Goal: Task Accomplishment & Management: Manage account settings

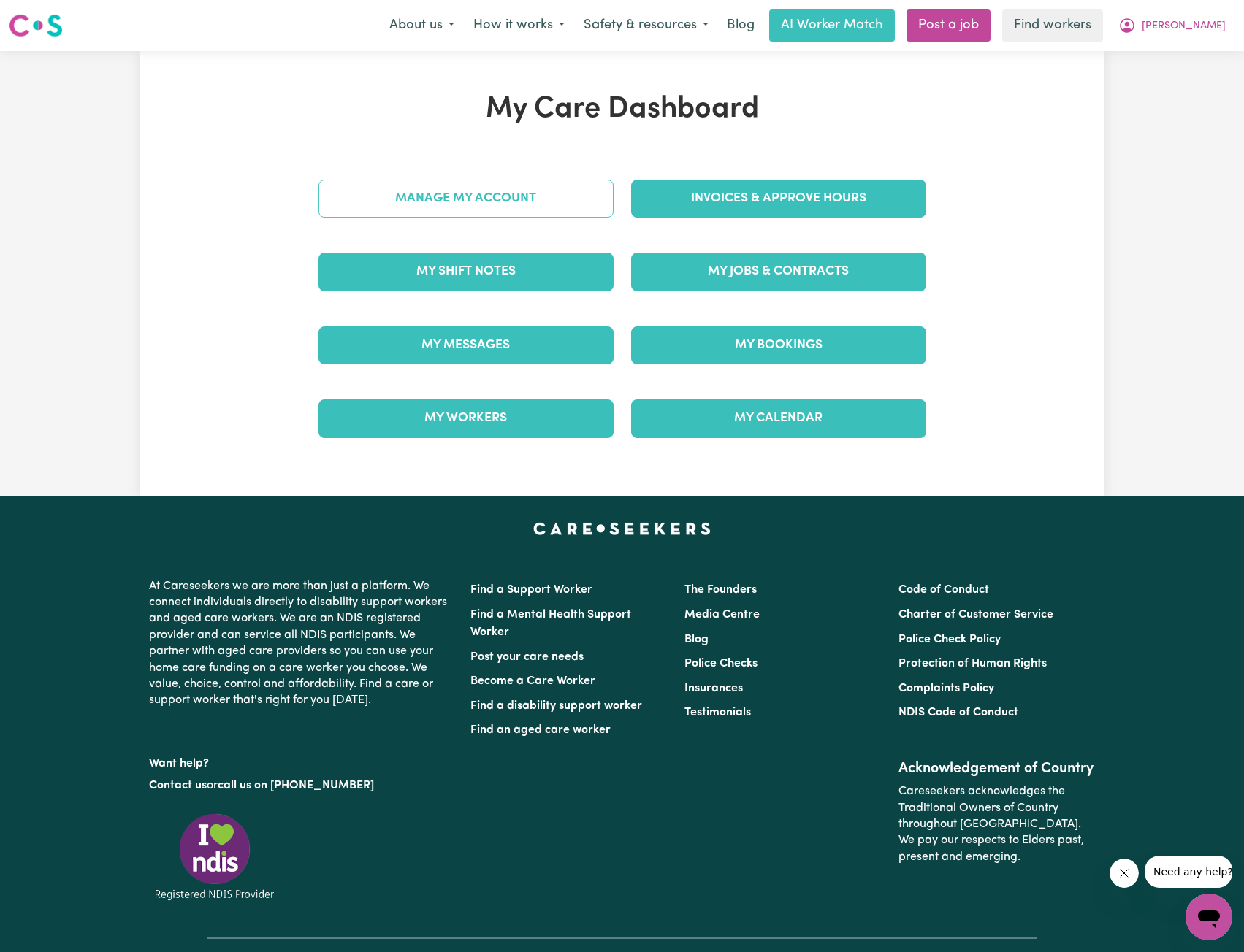
click at [413, 200] on link "Manage My Account" at bounding box center [466, 199] width 295 height 38
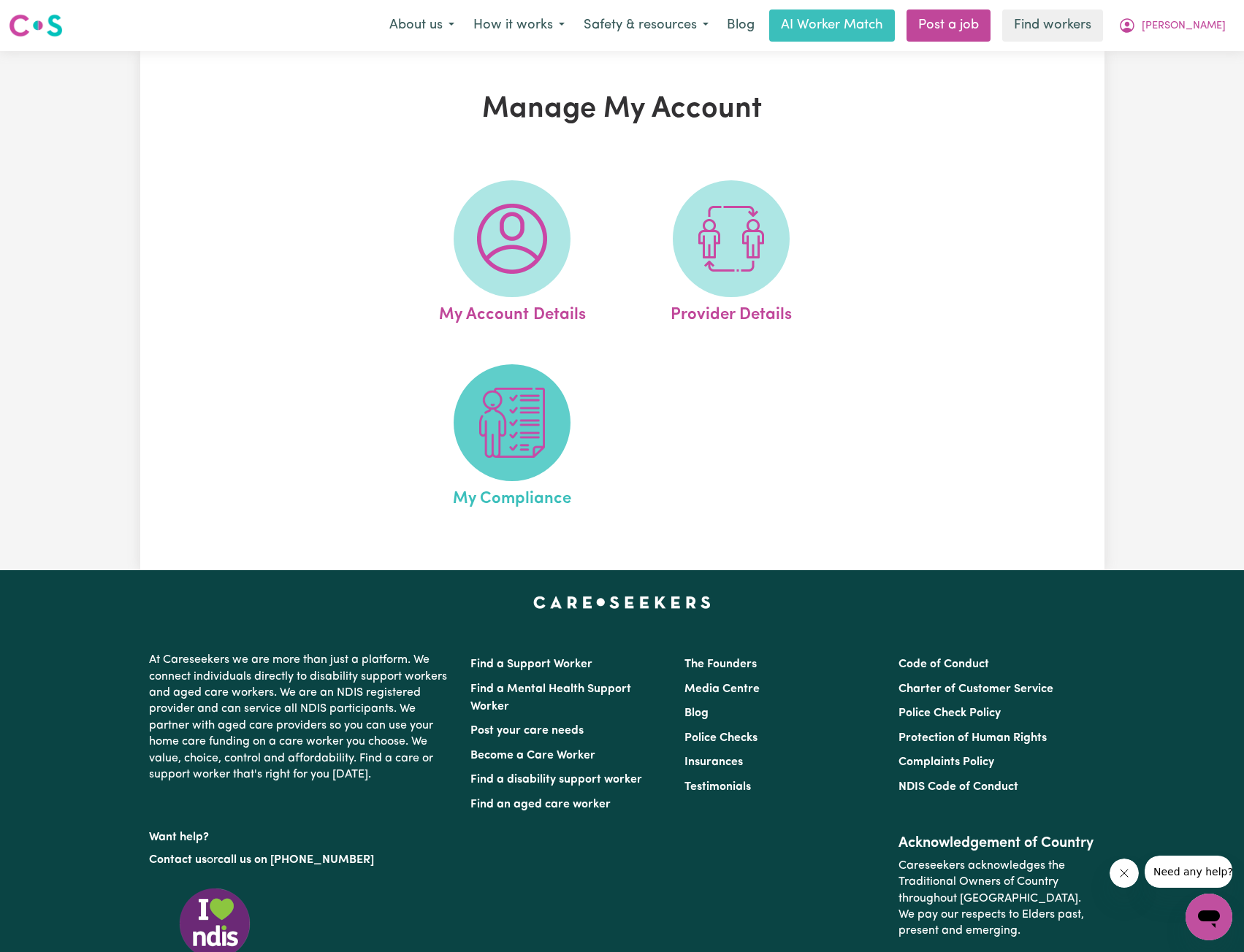
click at [551, 445] on span at bounding box center [511, 422] width 116 height 116
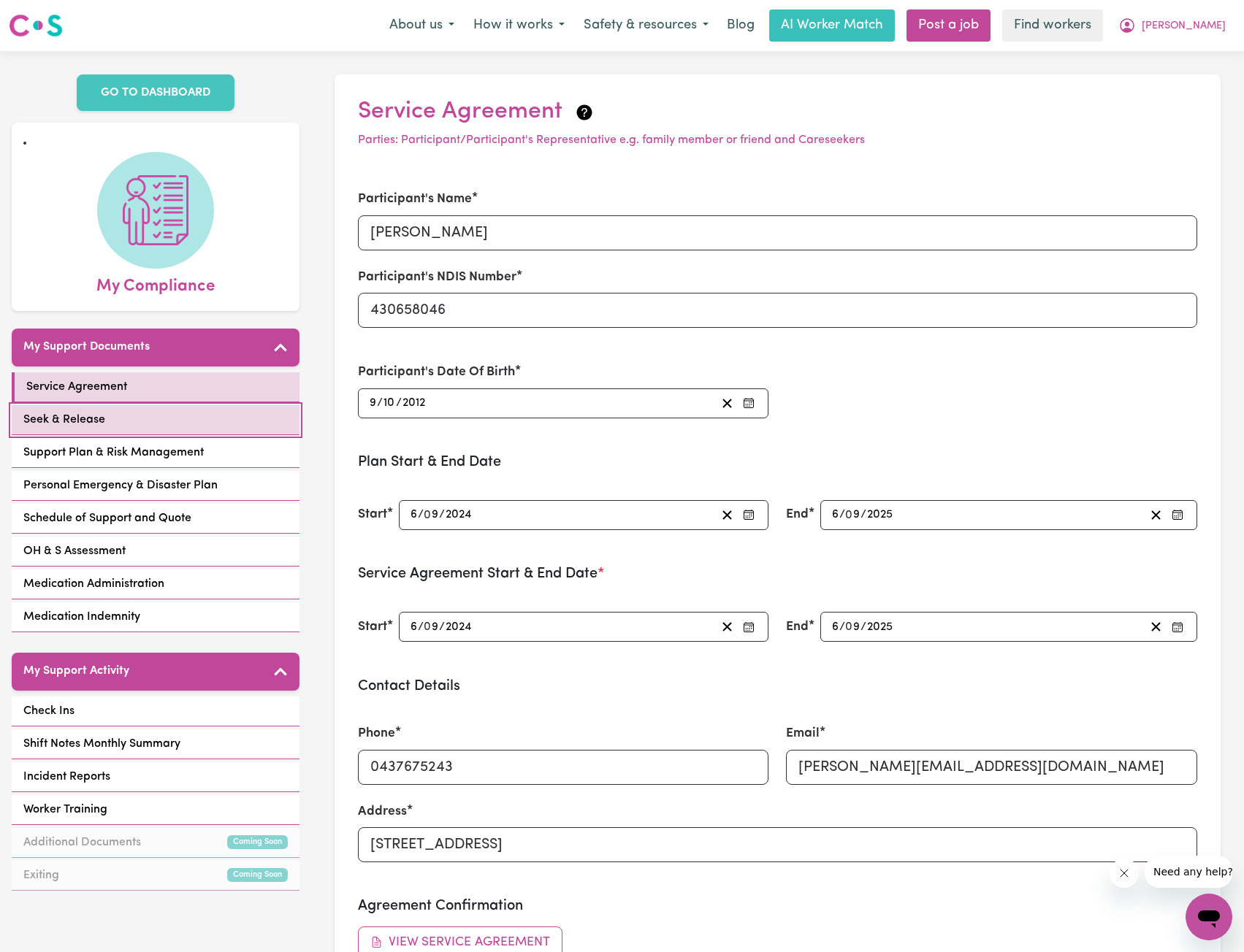
click at [224, 405] on link "Seek & Release" at bounding box center [155, 420] width 288 height 30
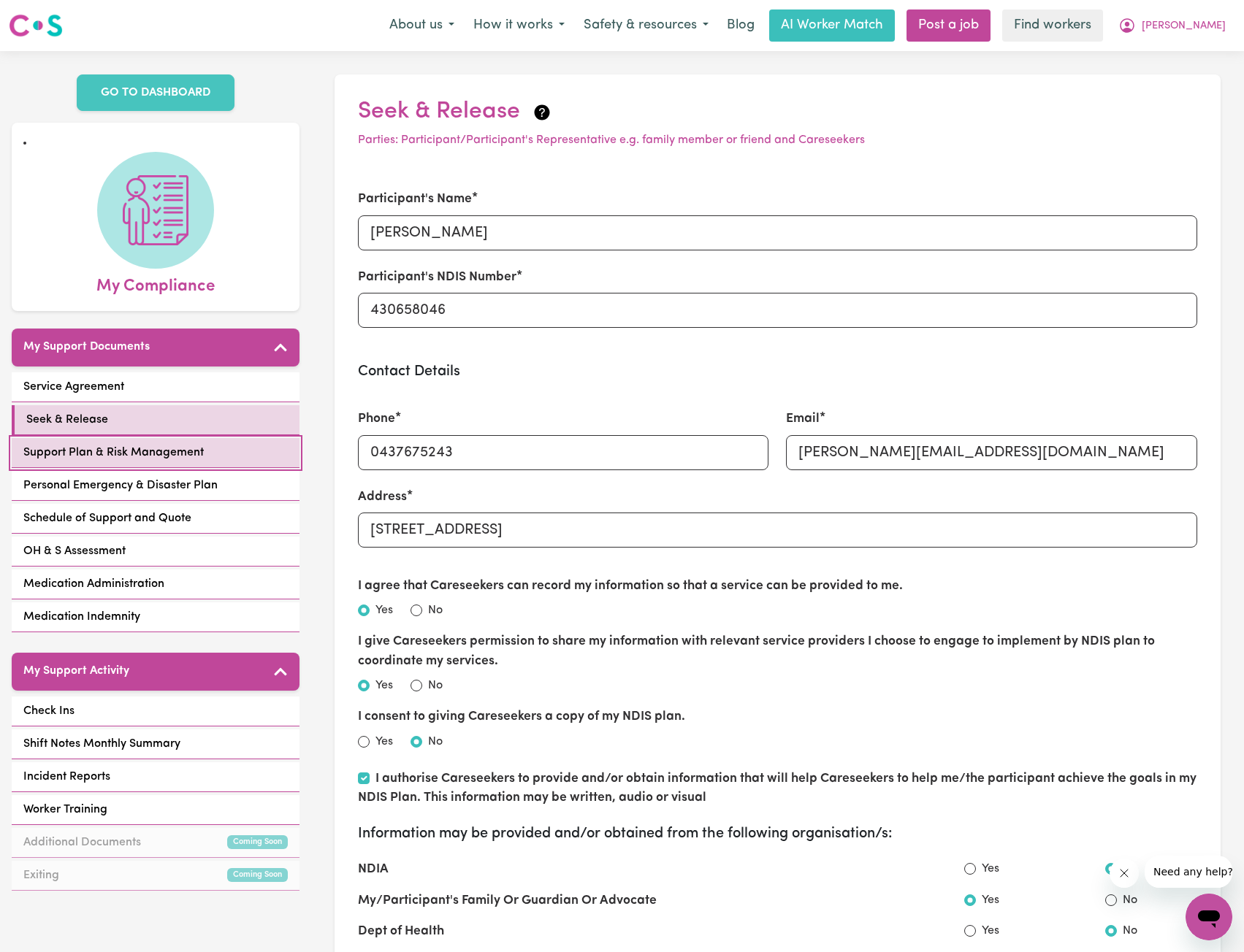
click at [162, 438] on link "Support Plan & Risk Management" at bounding box center [155, 453] width 288 height 30
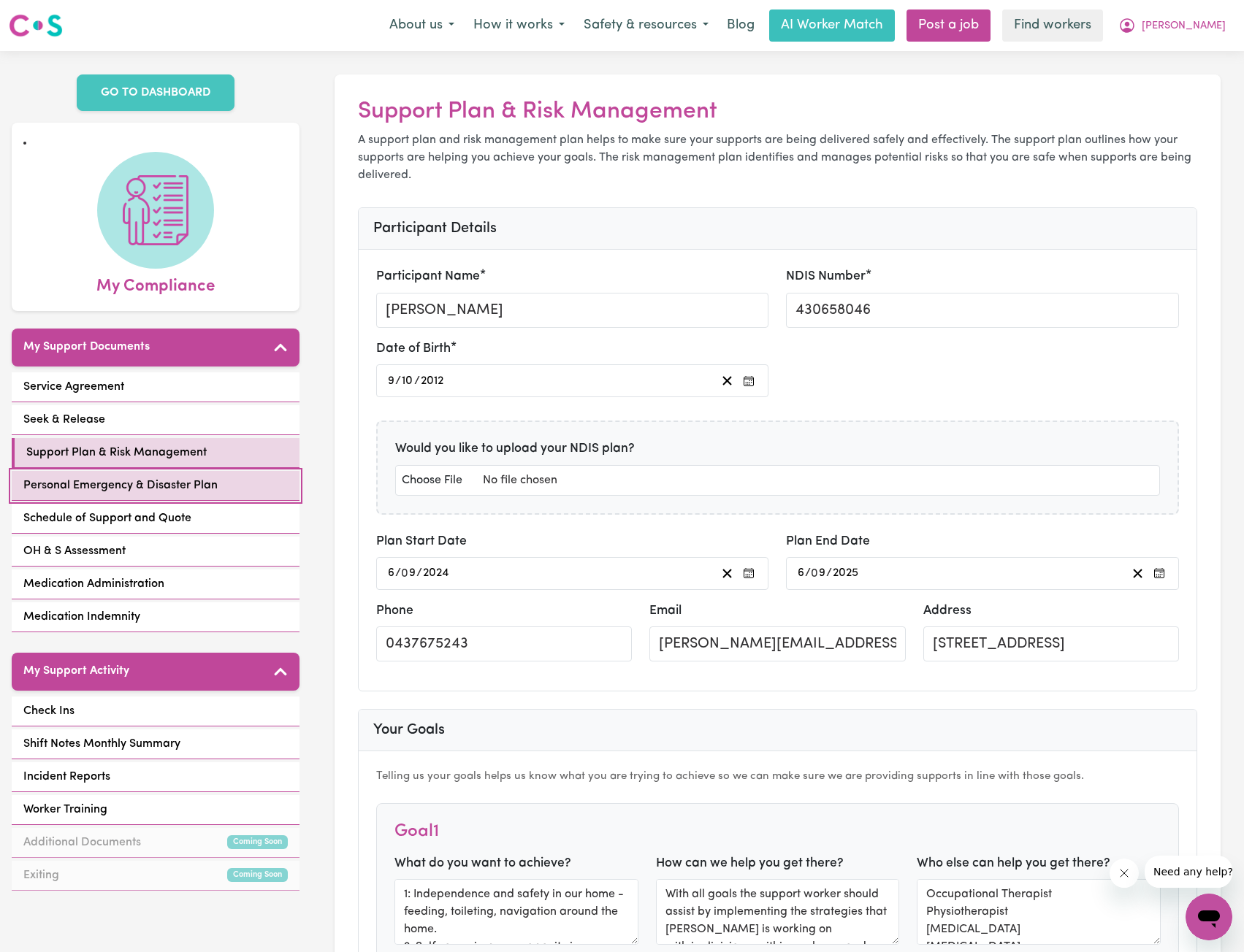
click at [151, 477] on span "Personal Emergency & Disaster Plan" at bounding box center [120, 485] width 194 height 18
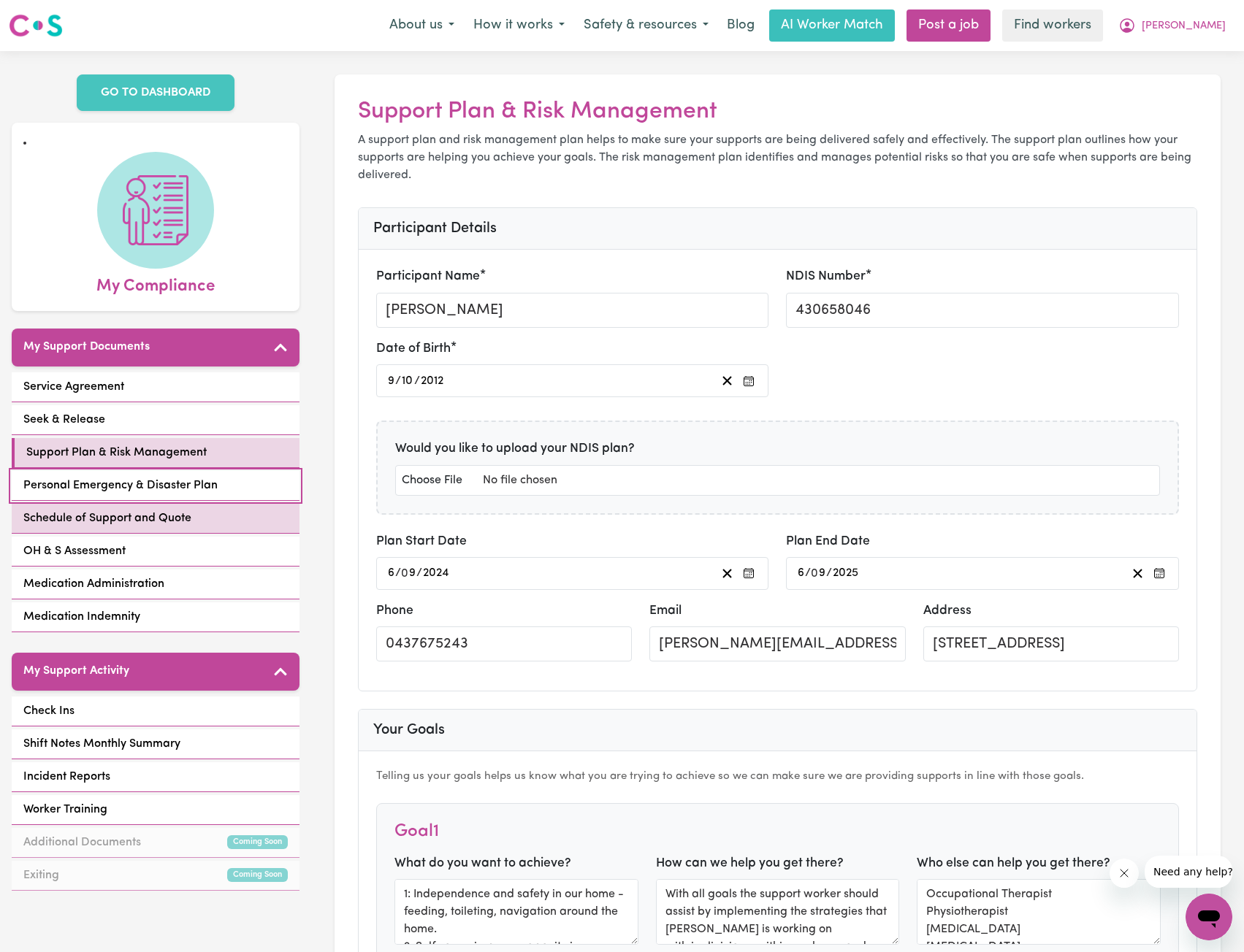
select select "postpone"
select select "phone"
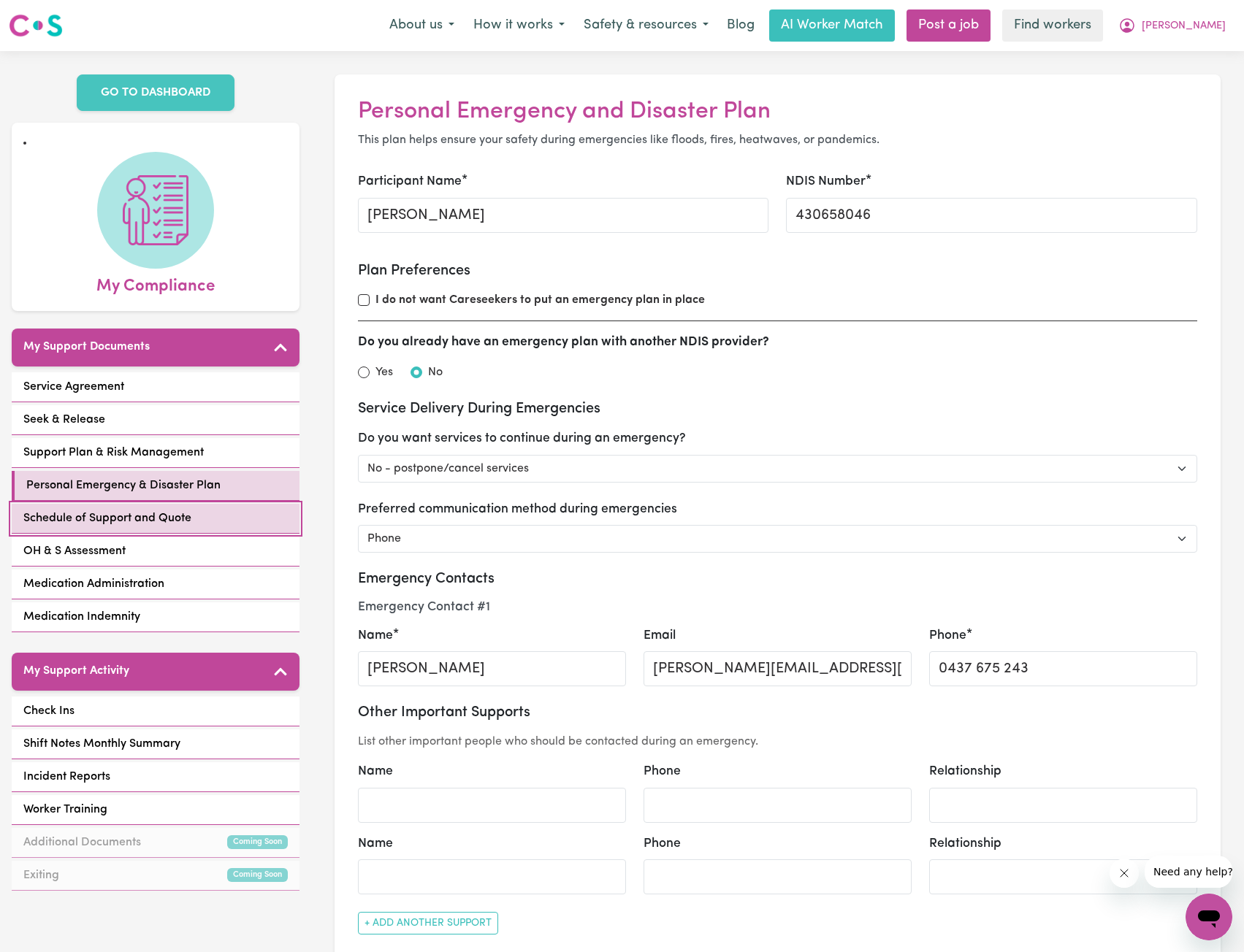
click at [150, 510] on span "Schedule of Support and Quote" at bounding box center [108, 519] width 169 height 18
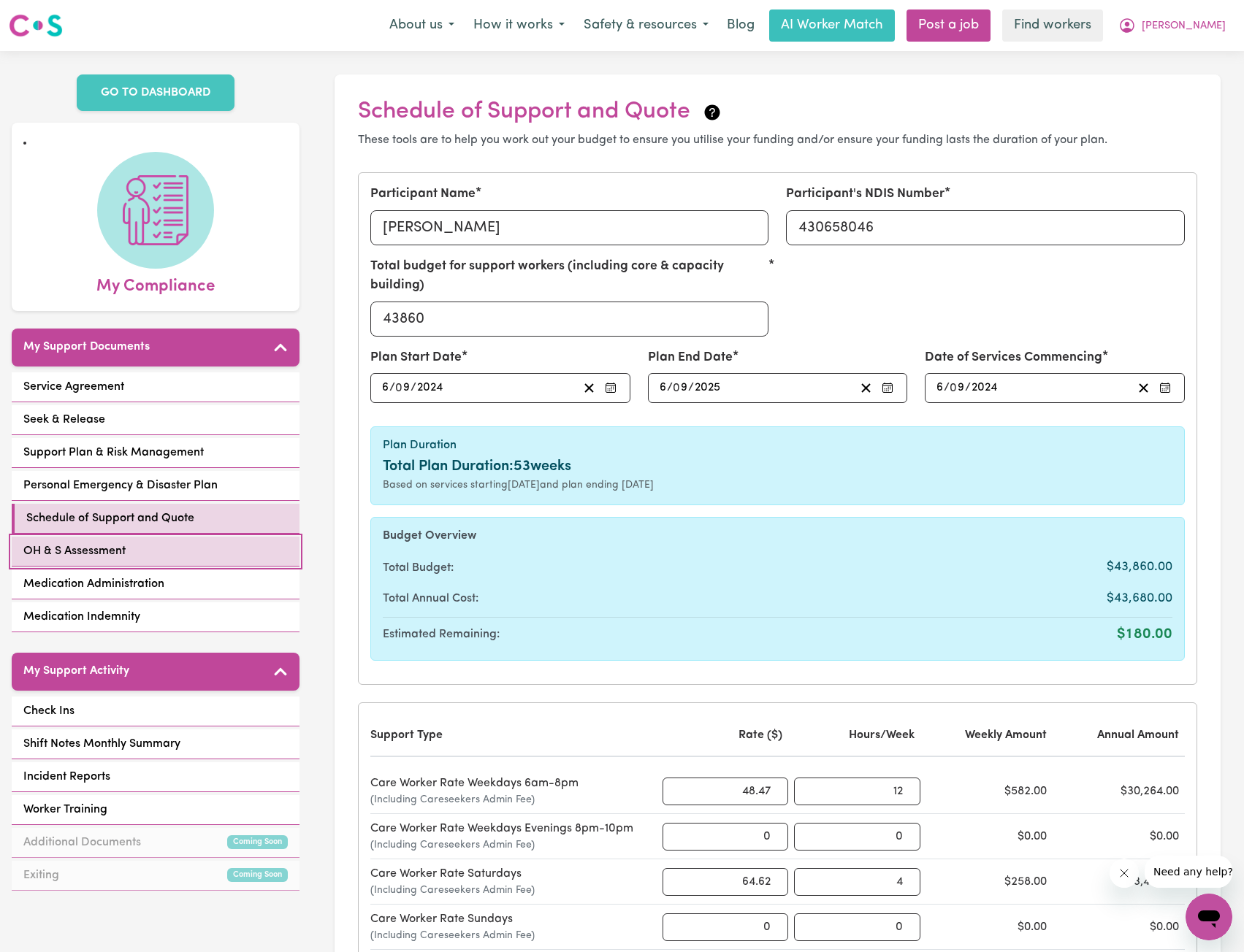
click at [140, 545] on link "OH & S Assessment" at bounding box center [155, 552] width 288 height 30
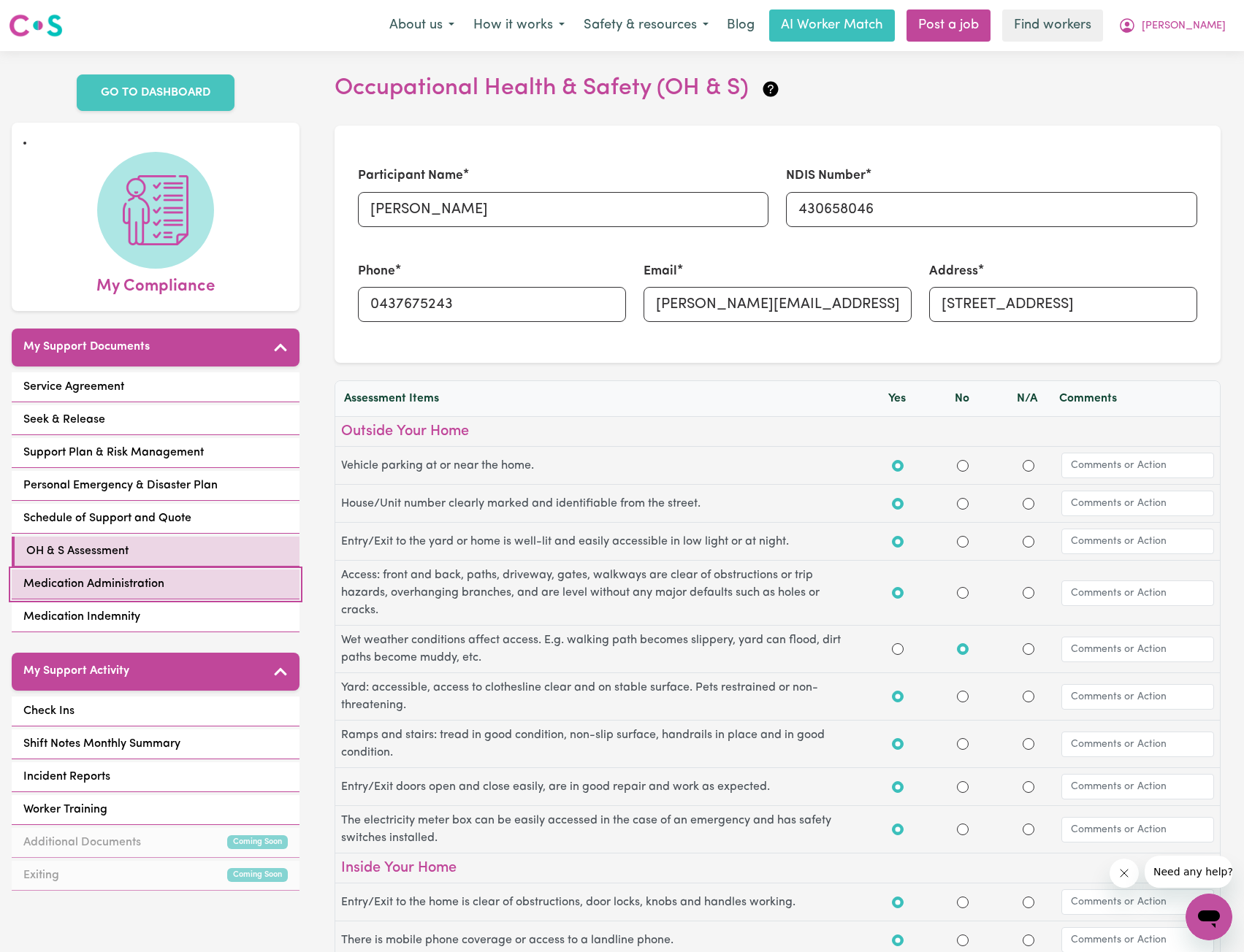
click at [138, 580] on link "Medication Administration" at bounding box center [155, 585] width 288 height 30
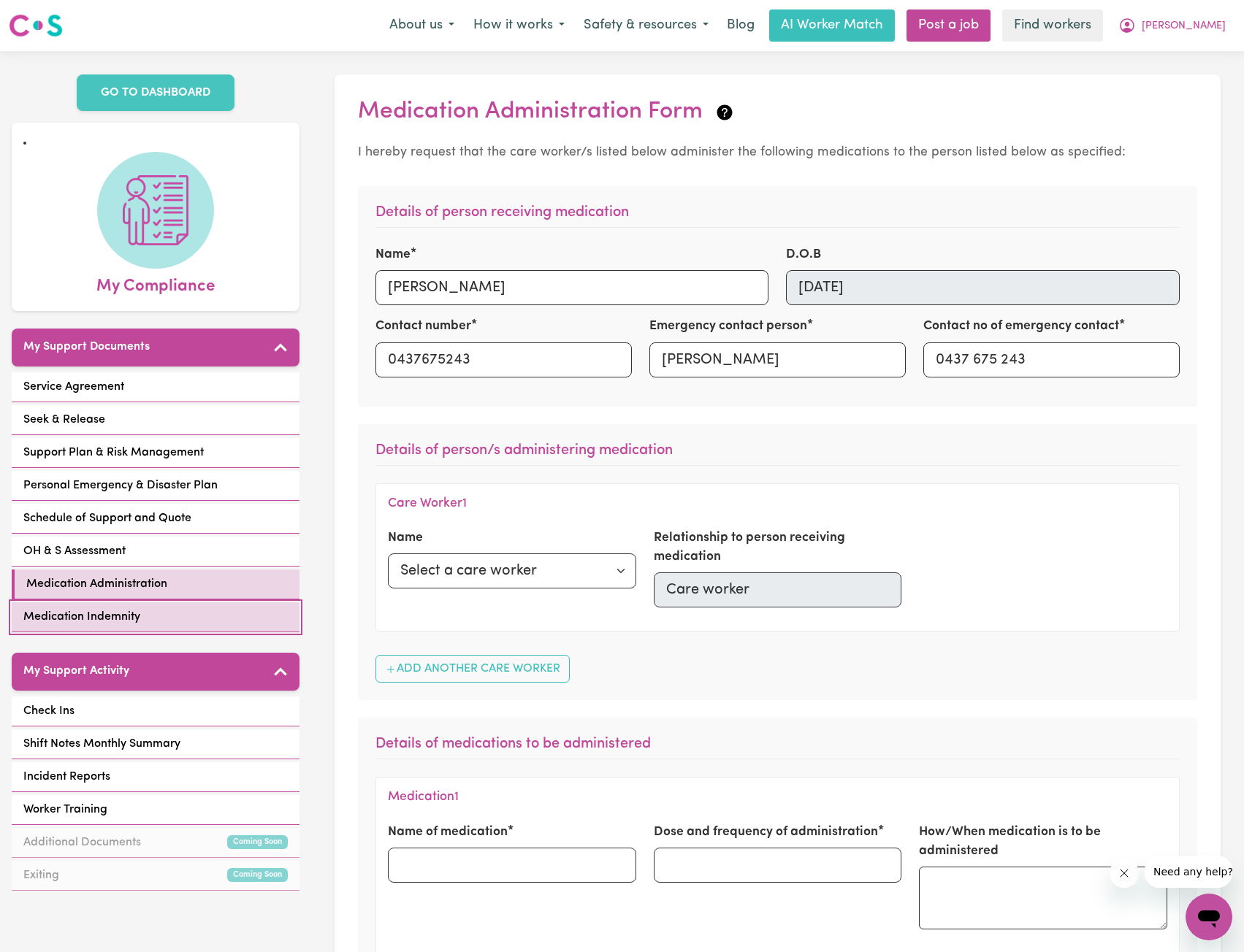
click at [135, 608] on span "Medication Indemnity" at bounding box center [81, 617] width 116 height 18
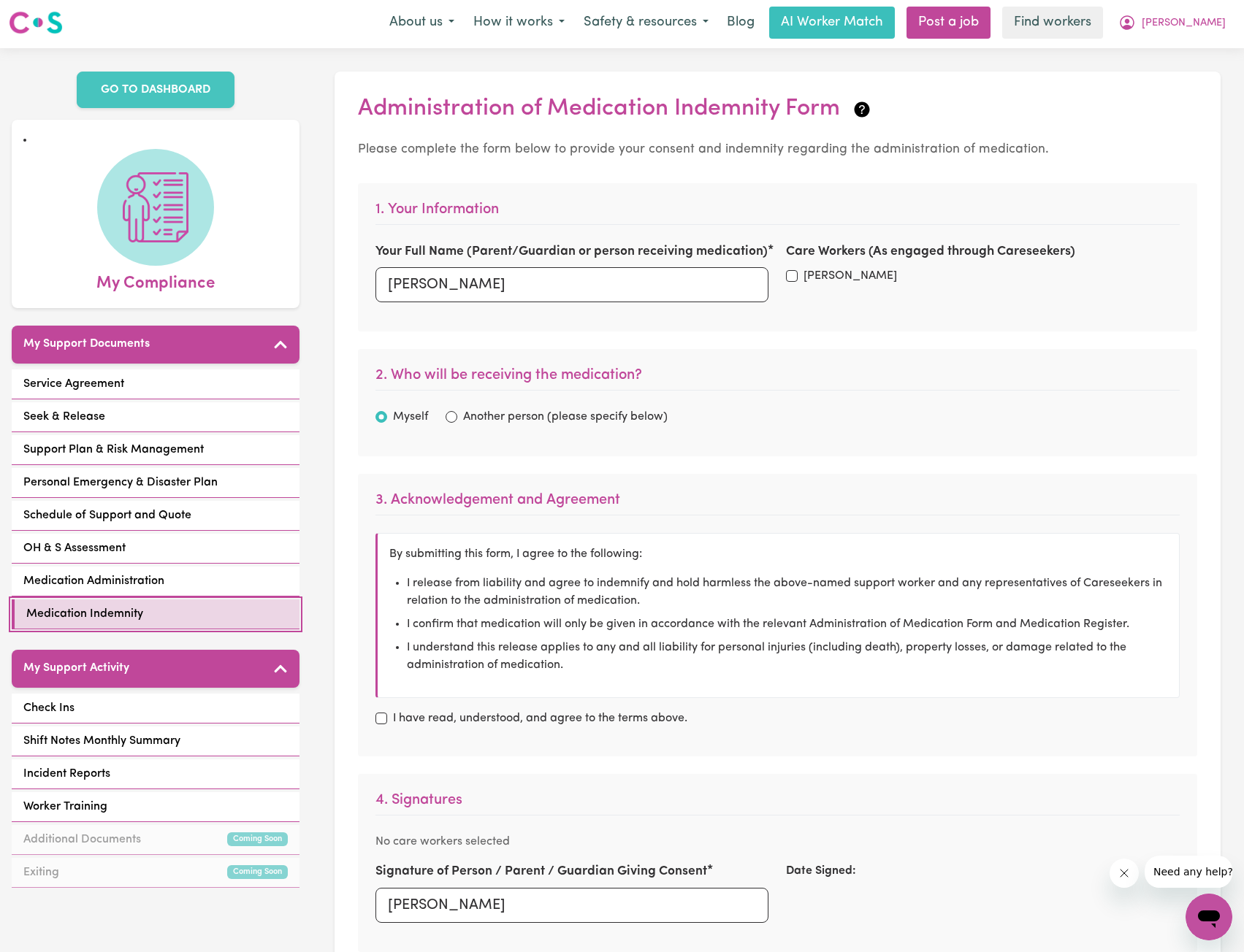
scroll to position [220, 0]
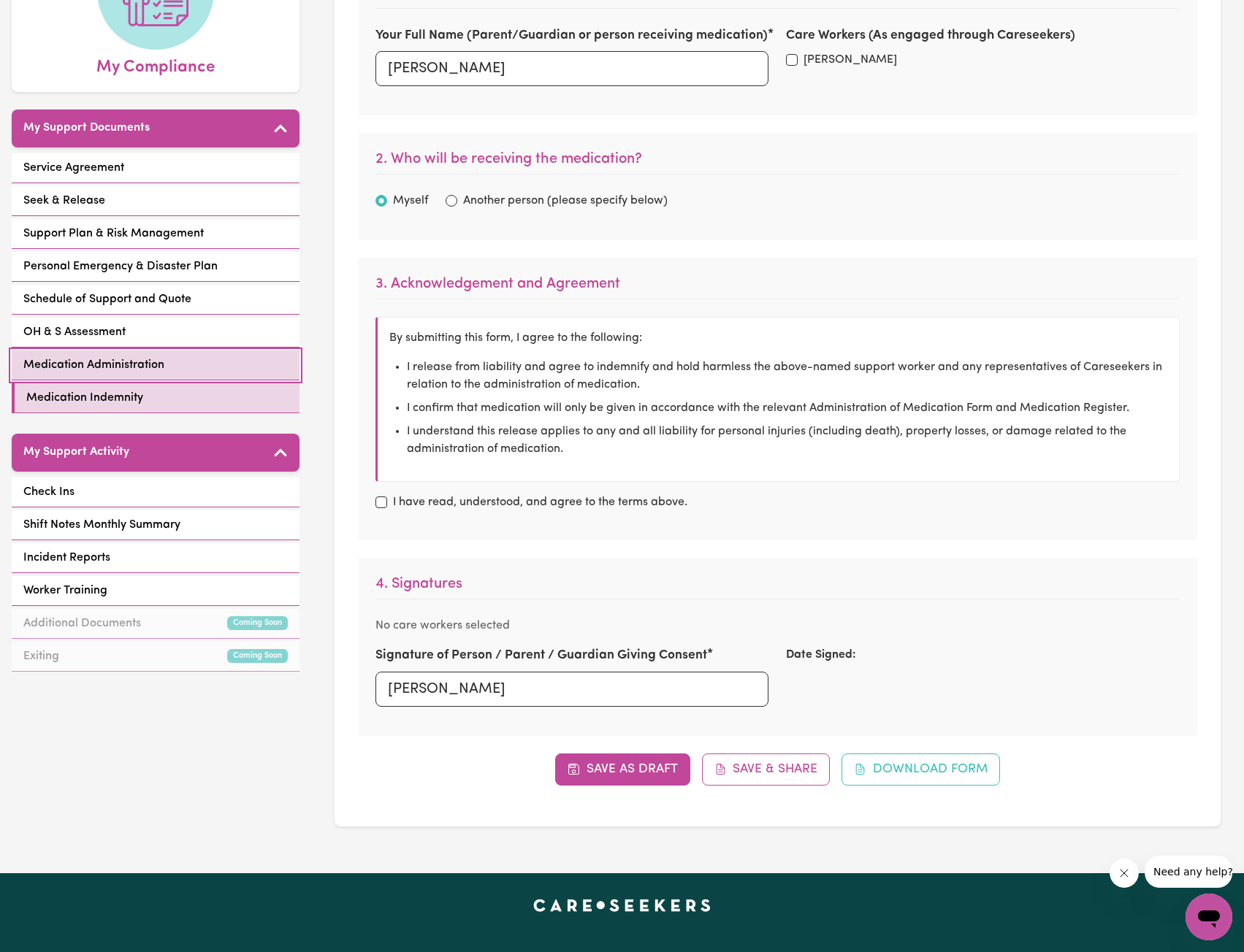
click at [155, 357] on span "Medication Administration" at bounding box center [94, 365] width 141 height 18
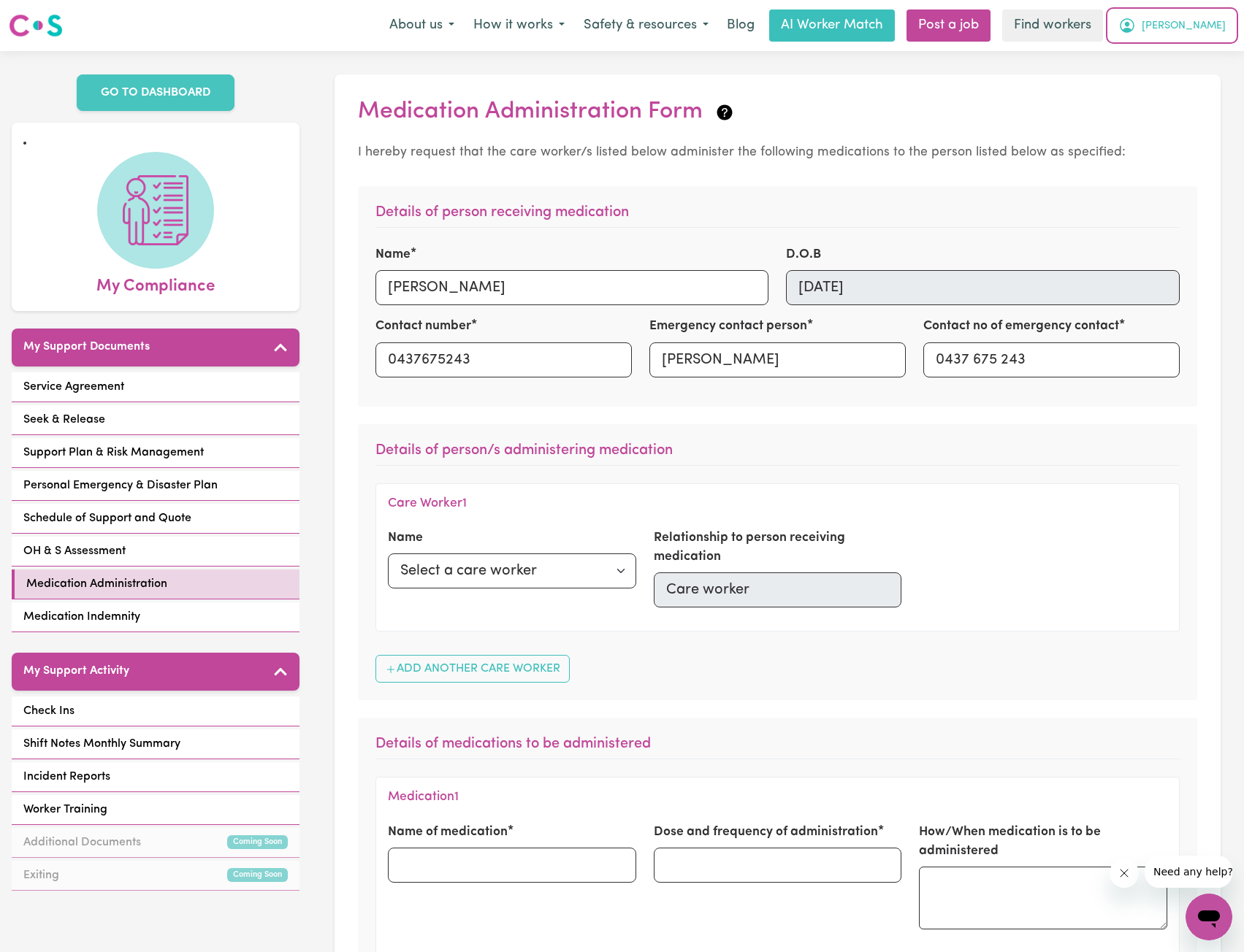
click at [1201, 34] on span "[PERSON_NAME]" at bounding box center [1183, 26] width 84 height 16
click at [1191, 46] on link "My Dashboard" at bounding box center [1177, 57] width 116 height 27
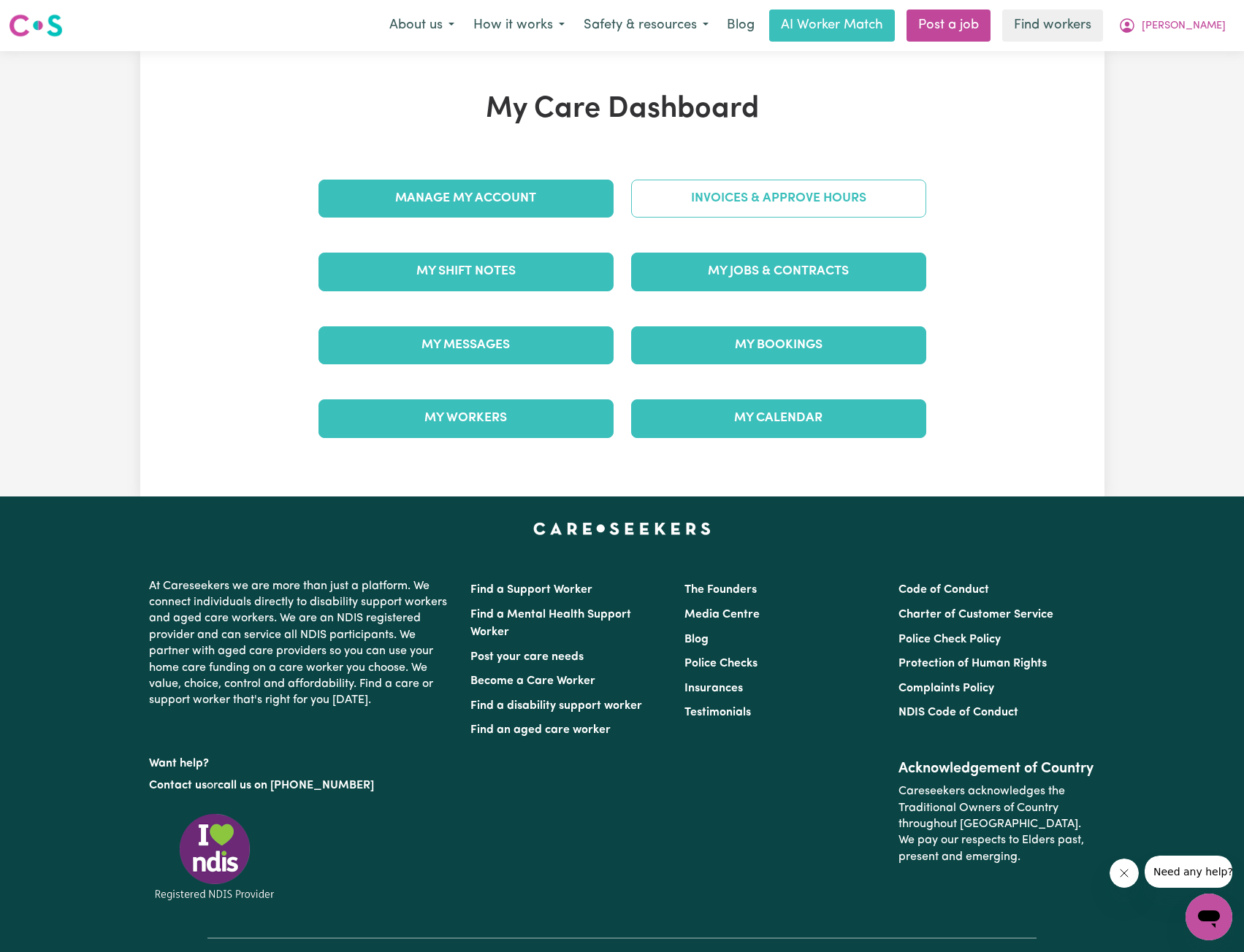
click at [801, 213] on link "Invoices & Approve Hours" at bounding box center [779, 199] width 295 height 38
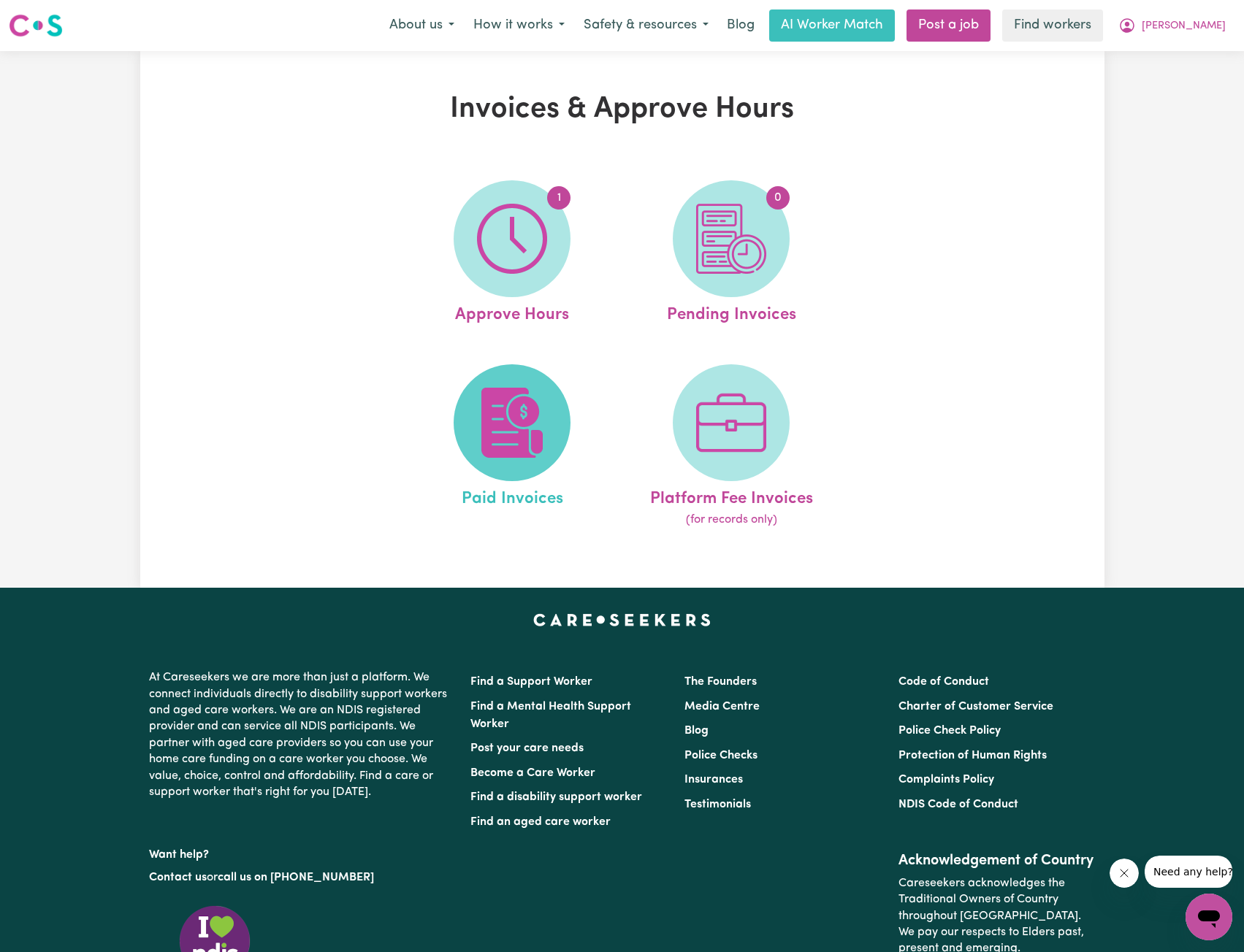
click at [526, 415] on img at bounding box center [512, 423] width 70 height 70
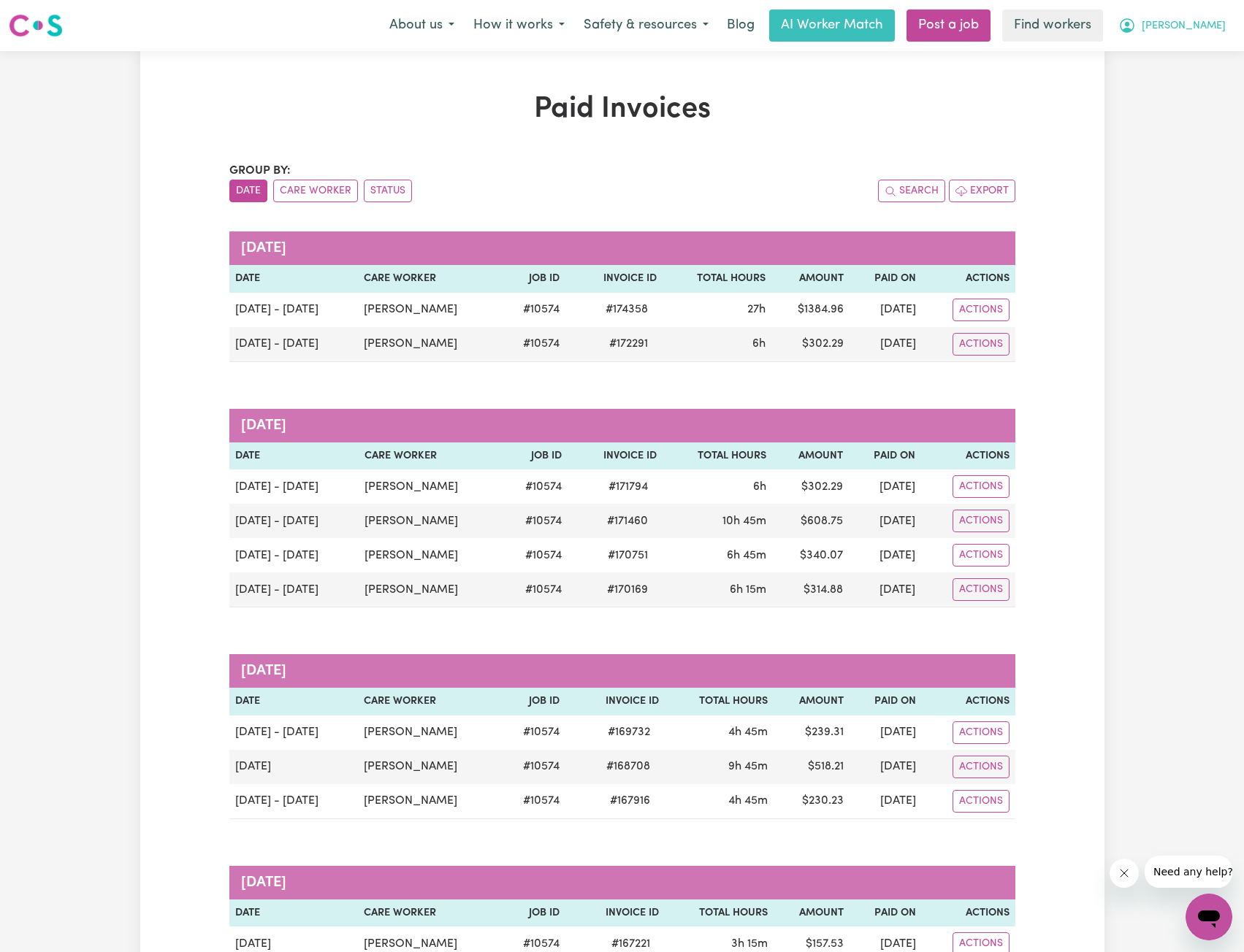
click at [1205, 35] on button "[PERSON_NAME]" at bounding box center [1173, 26] width 127 height 30
click at [1183, 46] on link "My Dashboard" at bounding box center [1177, 57] width 116 height 27
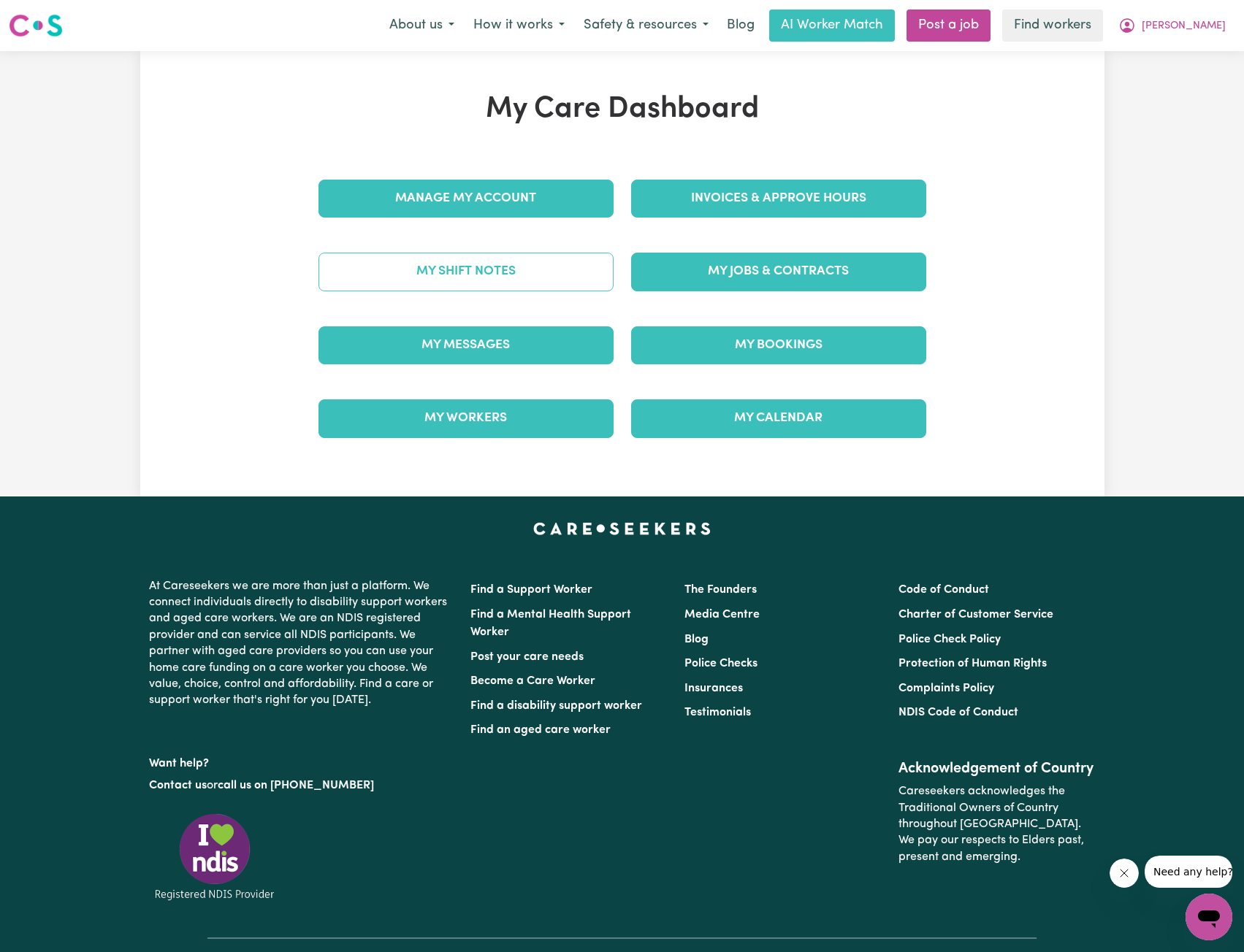
click at [532, 269] on link "My Shift Notes" at bounding box center [466, 272] width 295 height 38
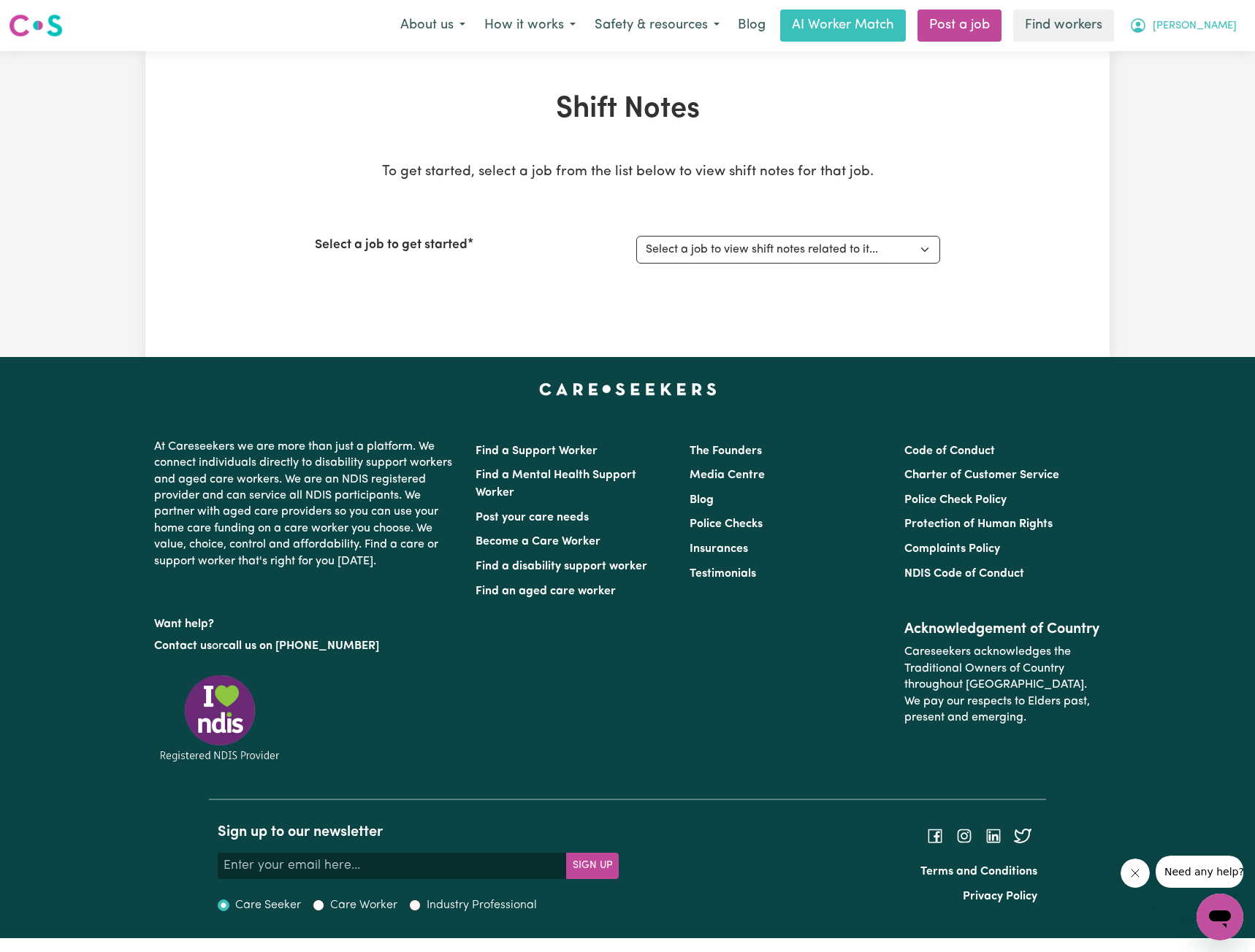
click at [1208, 25] on span "[PERSON_NAME]" at bounding box center [1194, 26] width 84 height 16
click at [1186, 47] on link "My Dashboard" at bounding box center [1188, 57] width 115 height 27
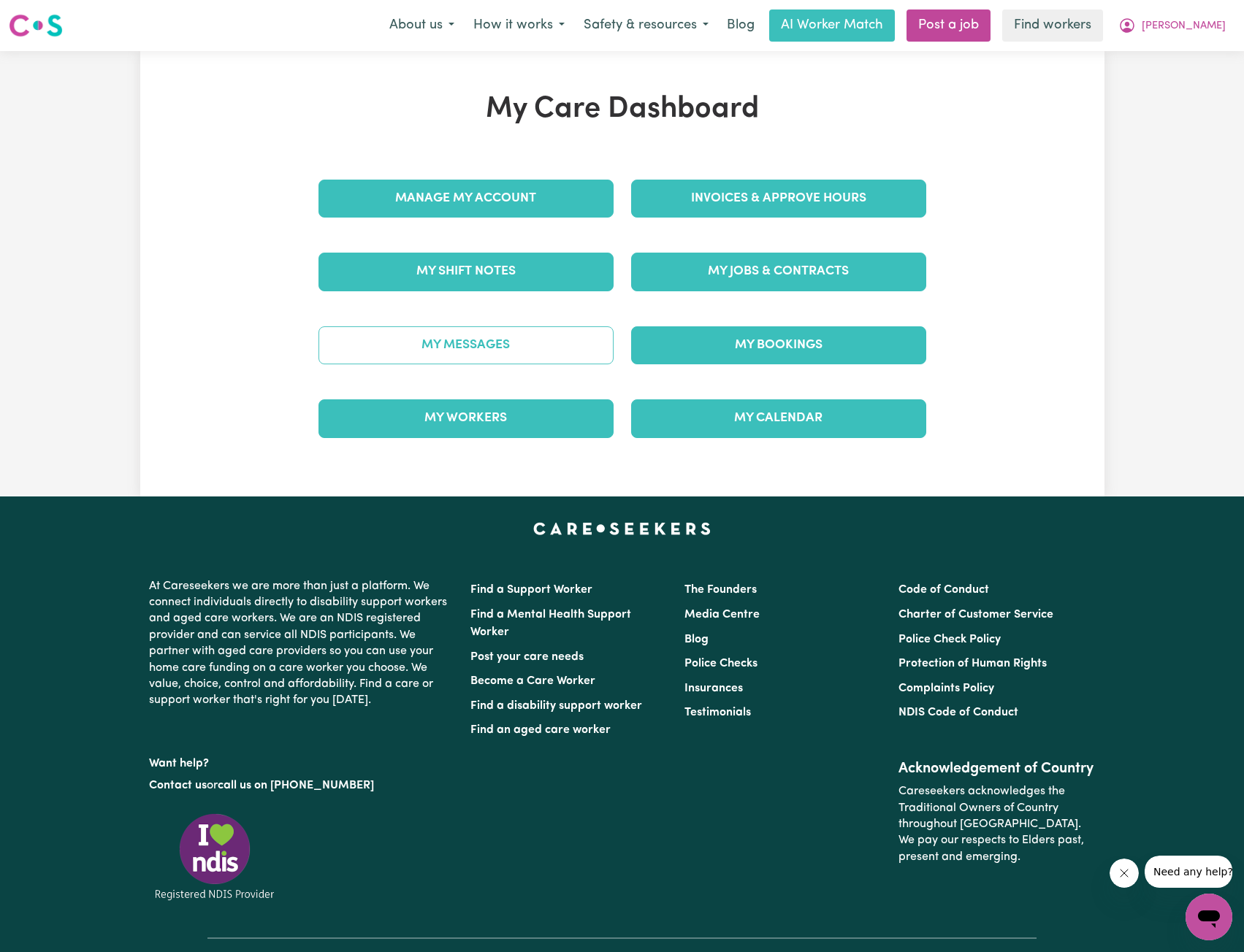
click at [581, 349] on link "My Messages" at bounding box center [466, 345] width 295 height 38
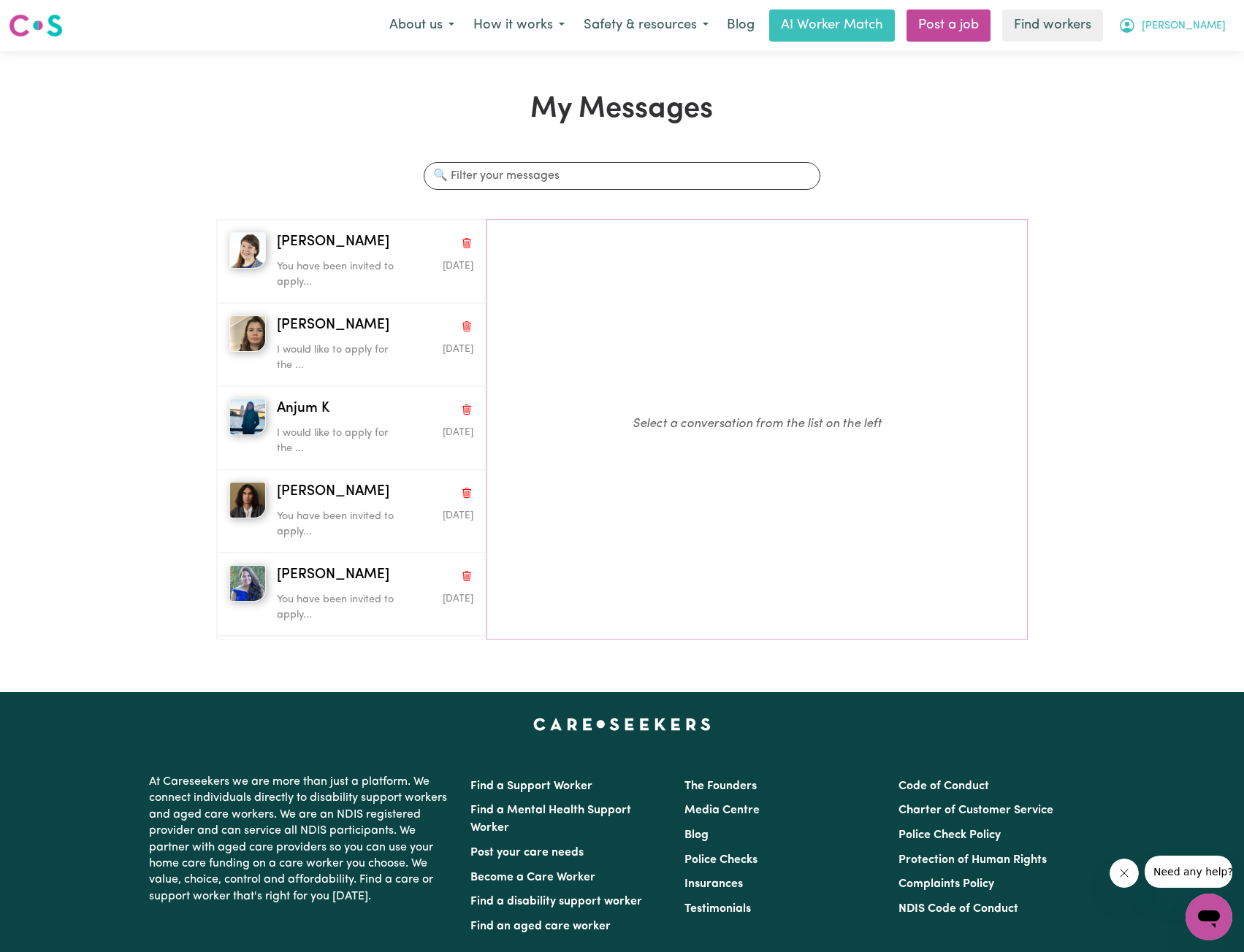
click at [1207, 28] on span "[PERSON_NAME]" at bounding box center [1183, 26] width 84 height 16
click at [1141, 85] on link "Logout" at bounding box center [1177, 83] width 116 height 27
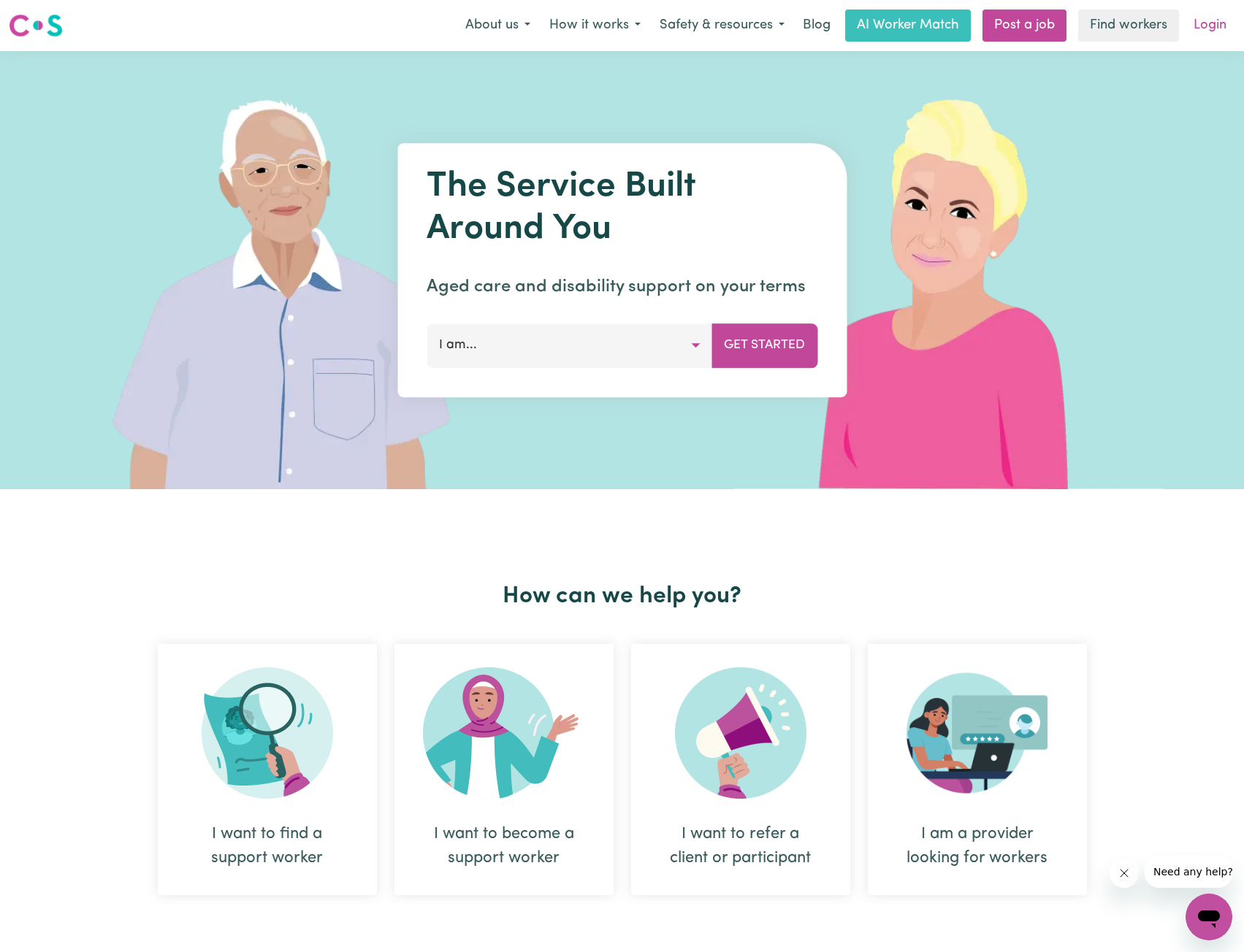
click at [1214, 10] on link "Login" at bounding box center [1210, 26] width 50 height 32
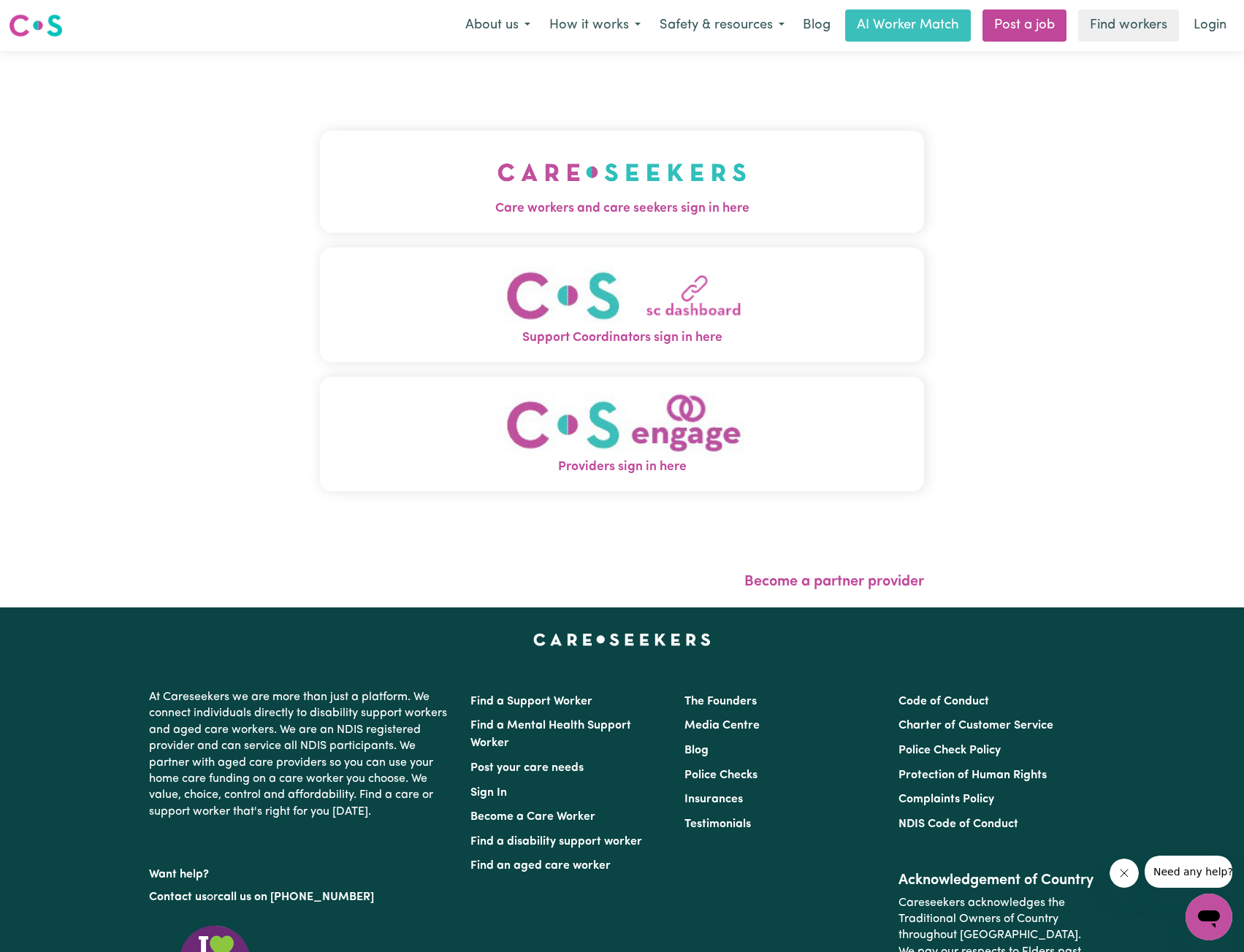
click at [549, 125] on div "Care workers and care seekers sign in here Support Coordinators sign in here Pr…" at bounding box center [622, 318] width 605 height 476
click at [559, 165] on img "Care workers and care seekers sign in here" at bounding box center [622, 172] width 249 height 54
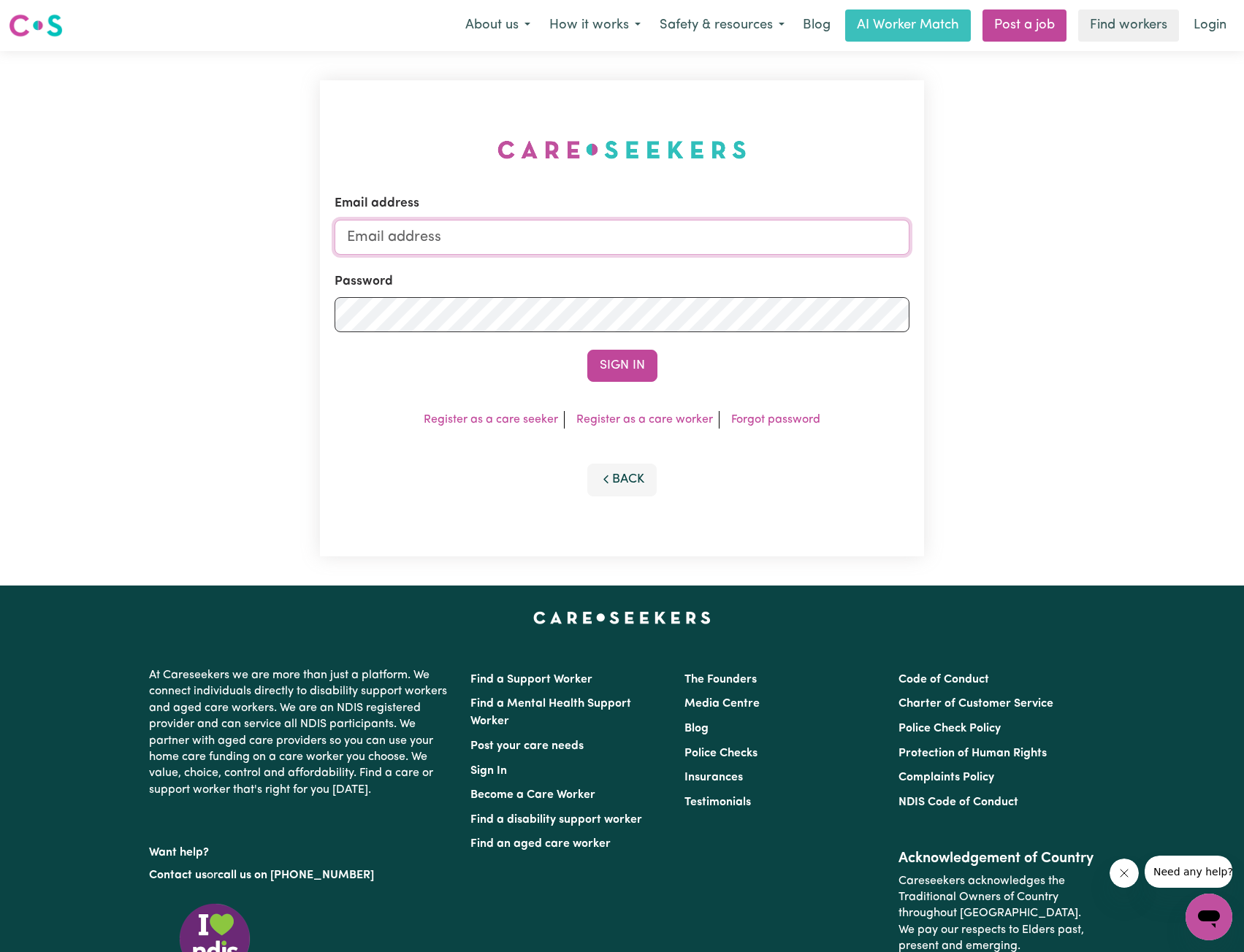
click at [668, 233] on input "Email address" at bounding box center [622, 237] width 576 height 35
drag, startPoint x: 423, startPoint y: 237, endPoint x: 722, endPoint y: 239, distance: 299.0
click at [722, 240] on input "[EMAIL_ADDRESS][PERSON_NAME][DOMAIN_NAME]" at bounding box center [622, 237] width 576 height 35
type input "[EMAIL_ADDRESS][DOMAIN_NAME]"
click at [629, 356] on button "Sign In" at bounding box center [622, 366] width 70 height 32
